Goal: Check status: Check status

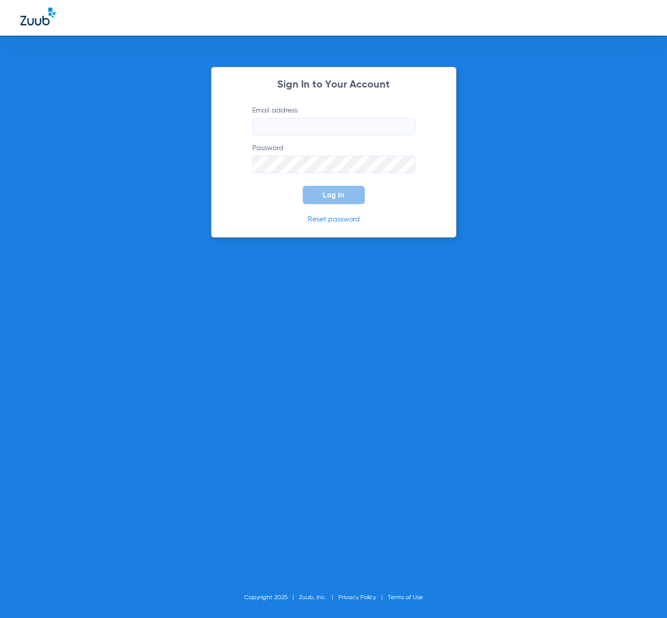
type input "[EMAIL_ADDRESS][DOMAIN_NAME]"
click at [320, 199] on button "Log In" at bounding box center [333, 195] width 62 height 18
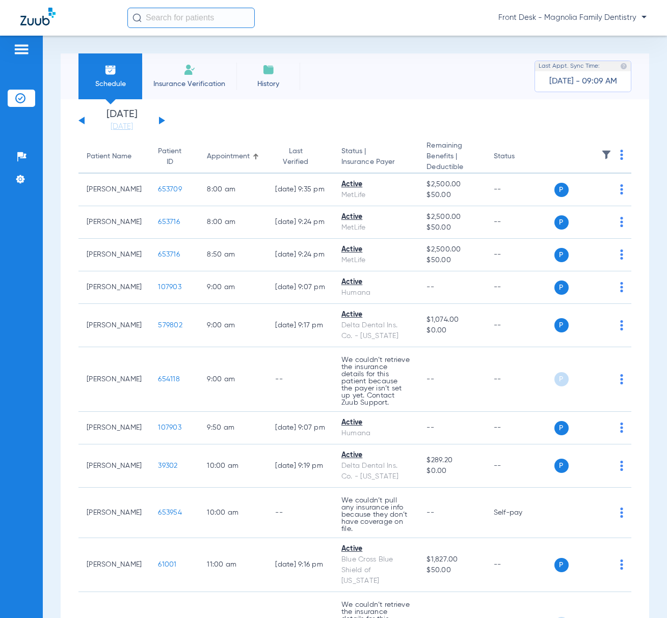
click at [161, 120] on button at bounding box center [162, 121] width 6 height 8
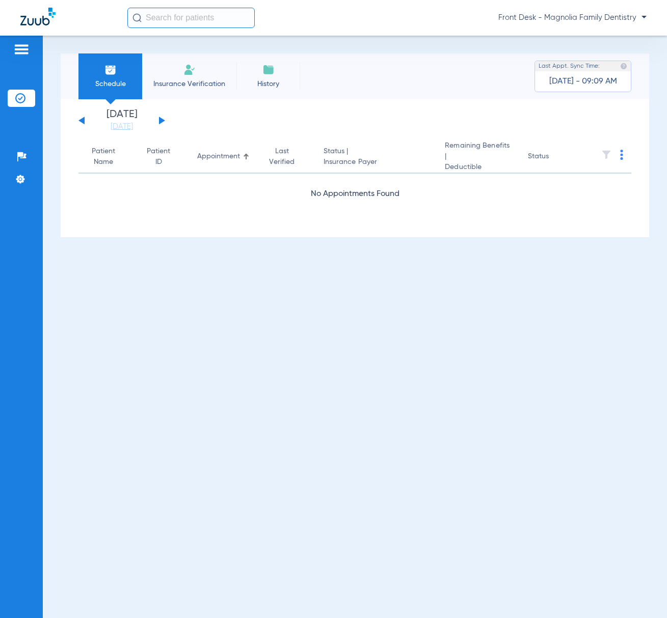
click at [161, 120] on button at bounding box center [162, 121] width 6 height 8
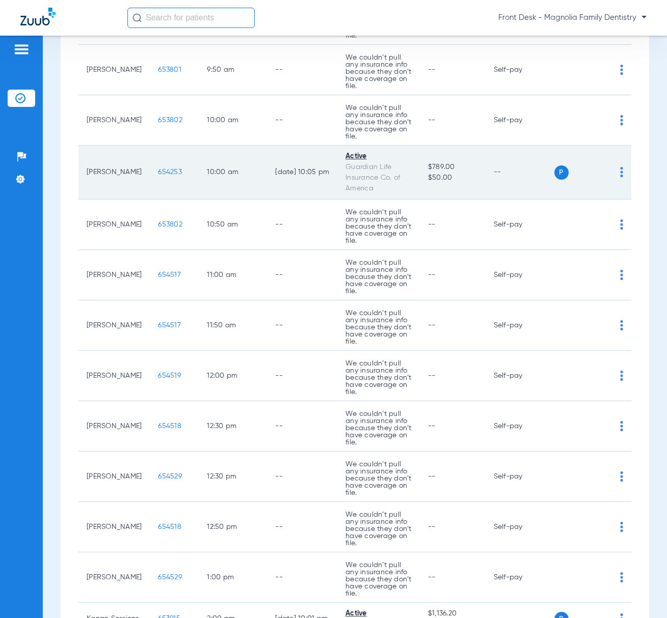
scroll to position [83, 0]
